Goal: Task Accomplishment & Management: Manage account settings

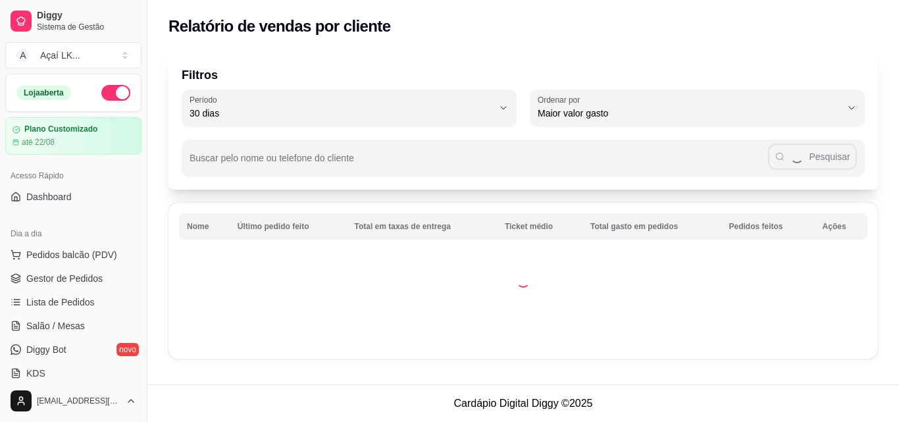
select select "30"
select select "HIGHEST_TOTAL_SPENT_WITH_ORDERS"
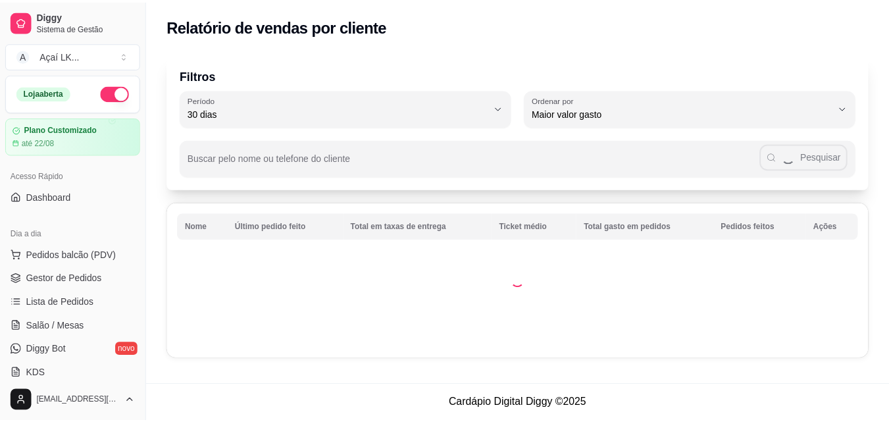
scroll to position [393, 0]
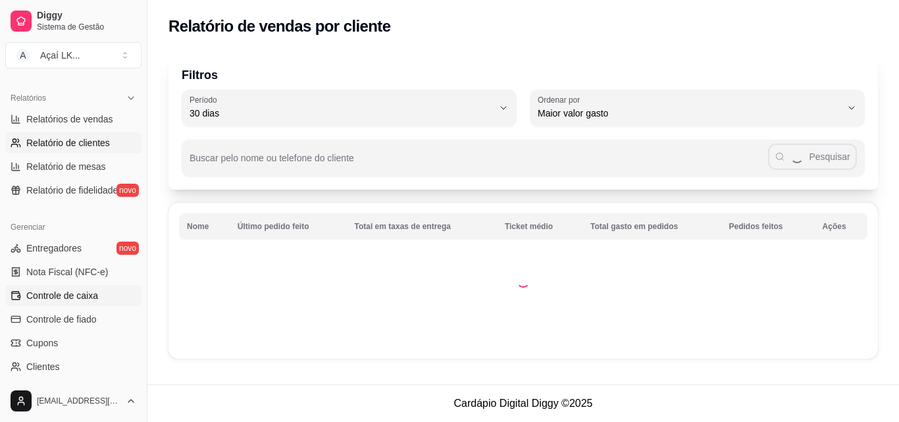
click at [71, 302] on link "Controle de caixa" at bounding box center [73, 295] width 136 height 21
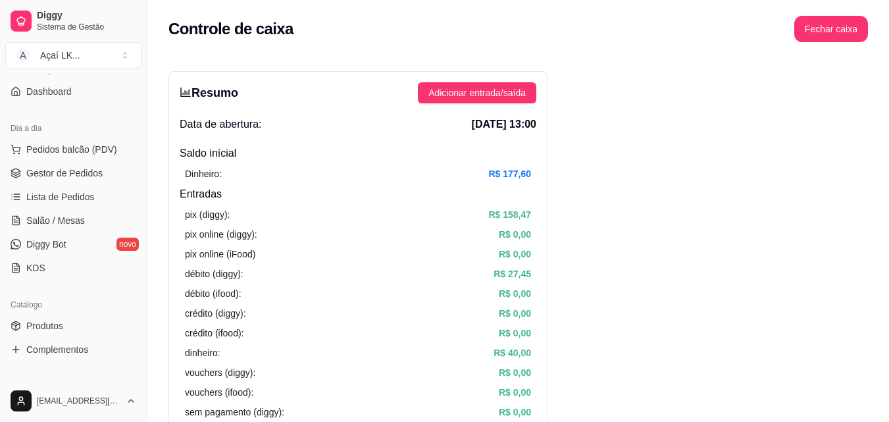
scroll to position [64, 0]
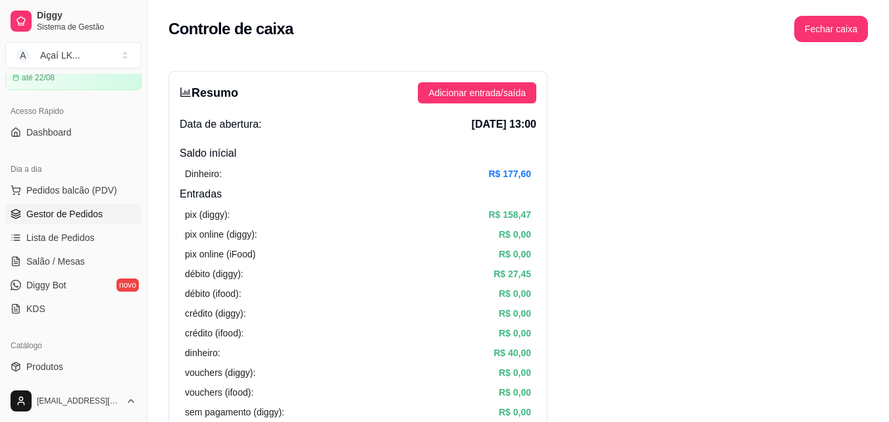
click at [84, 213] on span "Gestor de Pedidos" at bounding box center [64, 213] width 76 height 13
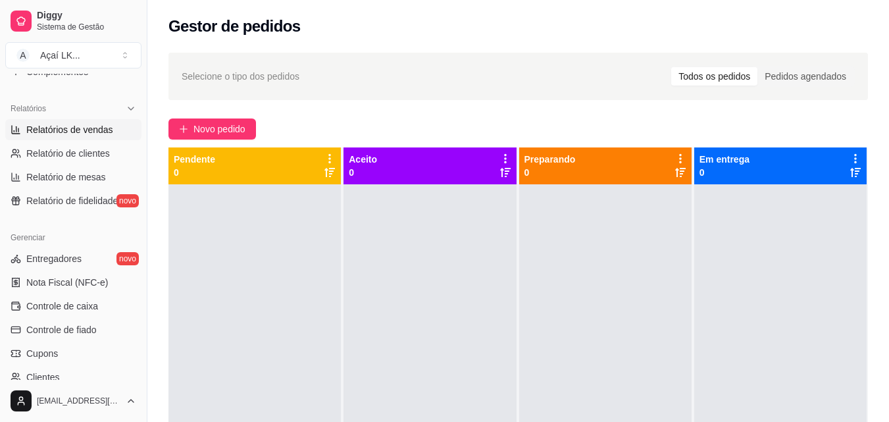
scroll to position [393, 0]
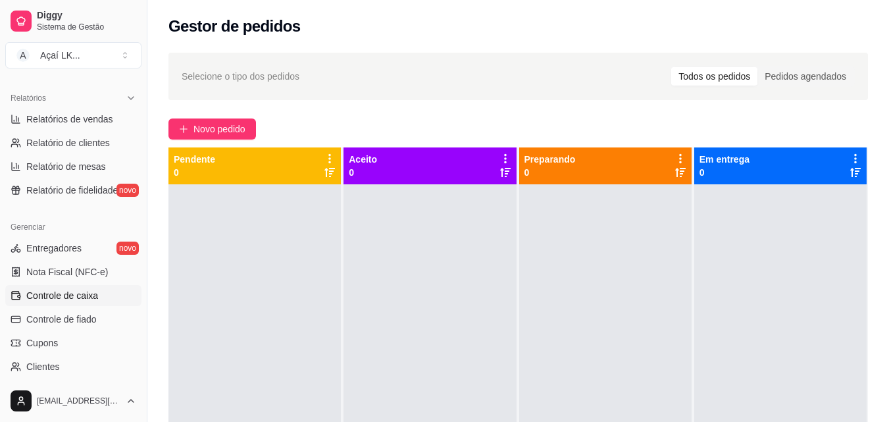
click at [70, 291] on span "Controle de caixa" at bounding box center [62, 295] width 72 height 13
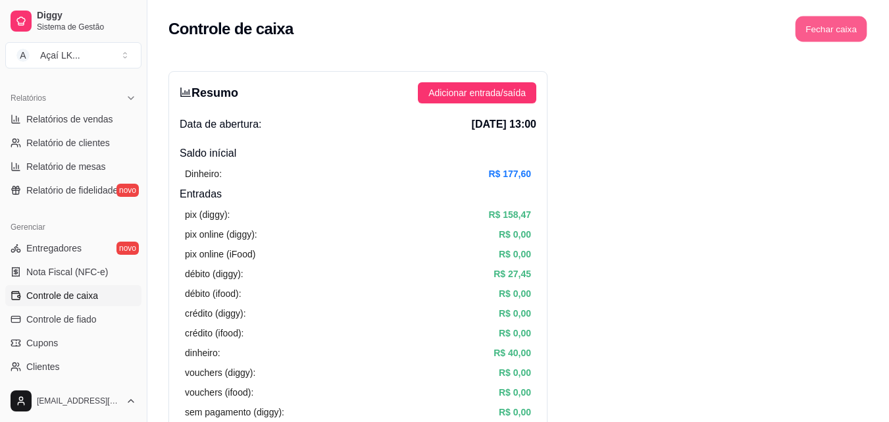
click at [839, 30] on button "Fechar caixa" at bounding box center [831, 29] width 72 height 26
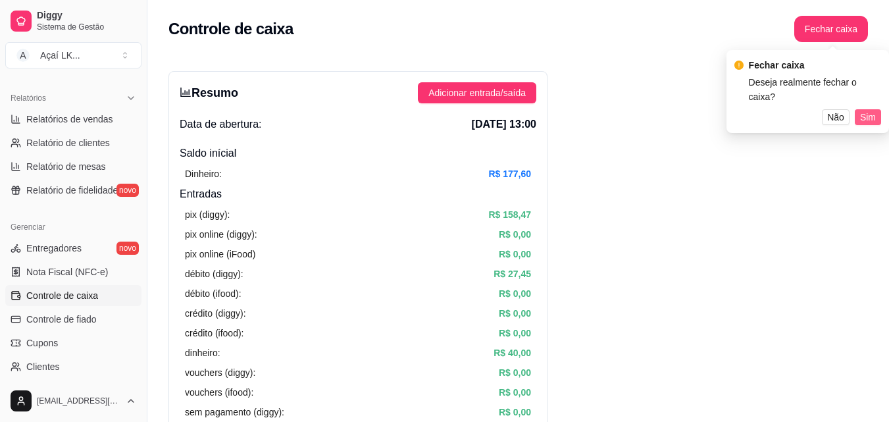
click at [863, 110] on span "Sim" at bounding box center [868, 117] width 16 height 14
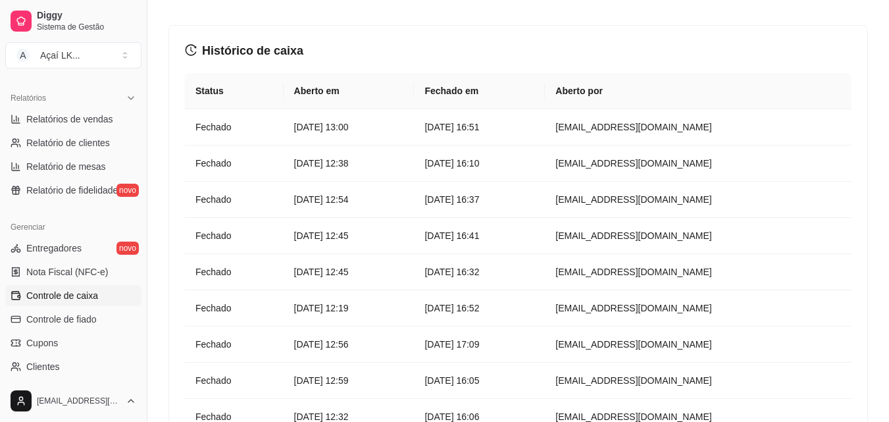
scroll to position [66, 0]
